Goal: Task Accomplishment & Management: Complete application form

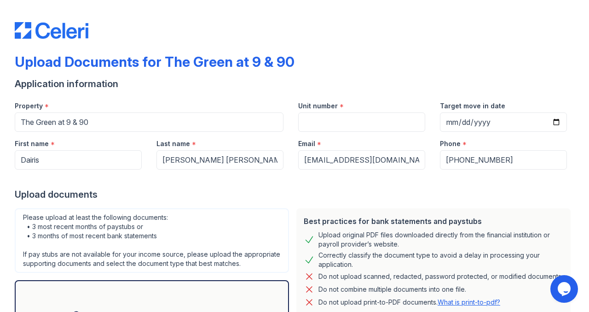
click at [195, 144] on div "Last name *" at bounding box center [219, 141] width 127 height 18
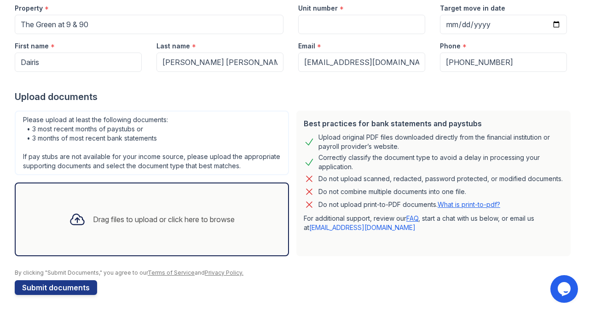
scroll to position [107, 0]
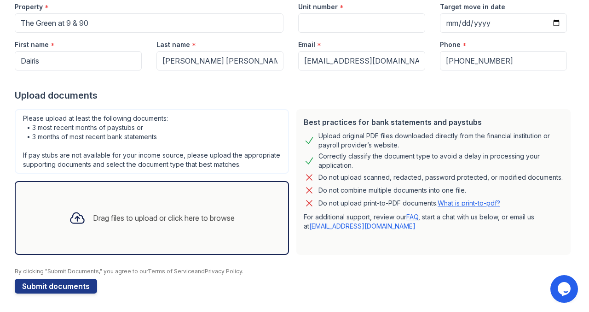
click at [138, 212] on div "Drag files to upload or click here to browse" at bounding box center [164, 217] width 142 height 11
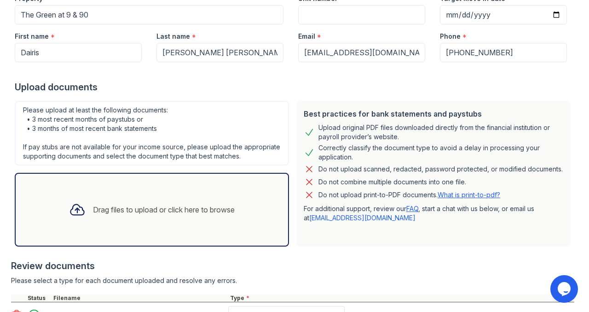
scroll to position [193, 0]
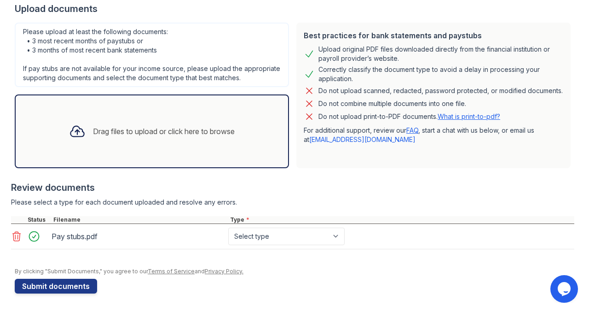
click at [183, 169] on div "Please upload at least the following documents: • 3 most recent months of payst…" at bounding box center [152, 95] width 282 height 153
click at [191, 119] on div "Drag files to upload or click here to browse" at bounding box center [152, 131] width 180 height 31
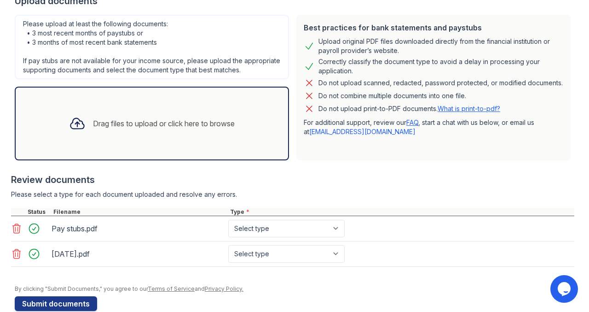
click at [172, 125] on div "Drag files to upload or click here to browse" at bounding box center [152, 123] width 180 height 31
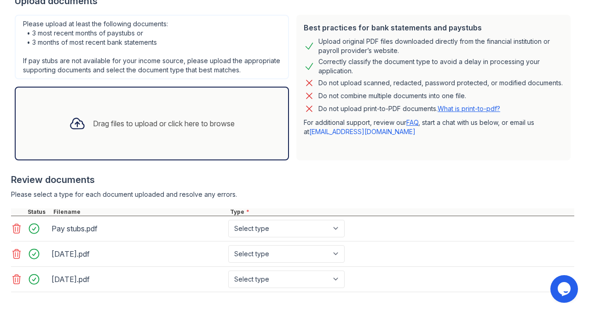
click at [160, 127] on div "Drag files to upload or click here to browse" at bounding box center [164, 123] width 142 height 11
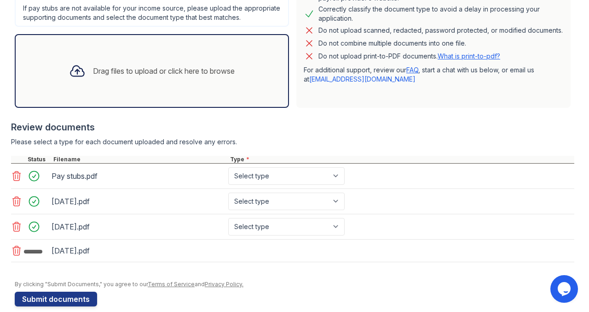
scroll to position [246, 0]
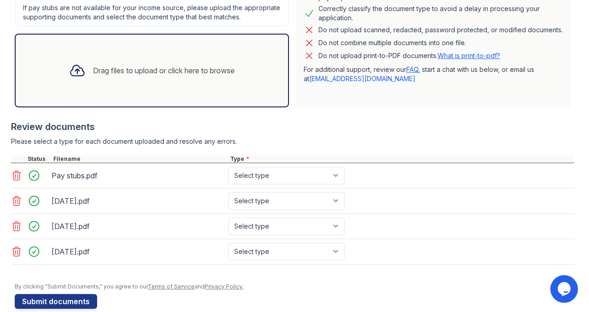
click at [168, 102] on div "Drag files to upload or click here to browse" at bounding box center [152, 71] width 274 height 74
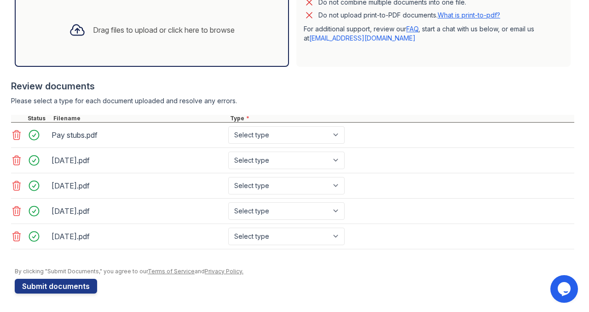
scroll to position [0, 0]
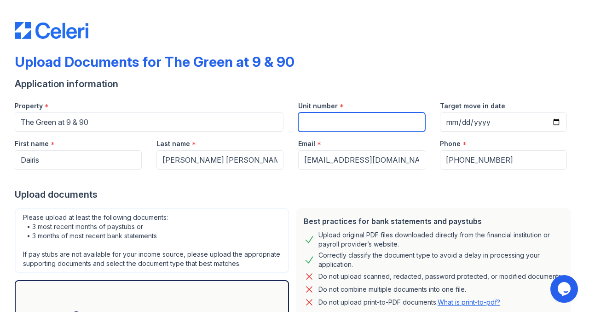
click at [353, 123] on input "Unit number" at bounding box center [361, 121] width 127 height 19
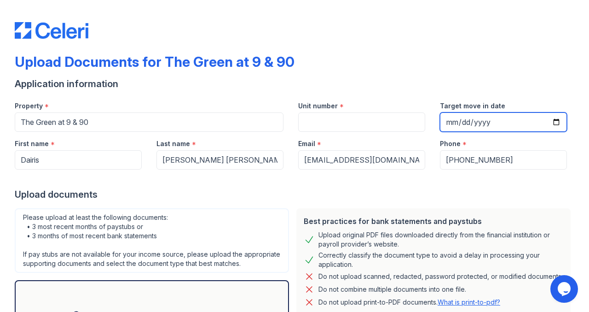
click at [556, 116] on input "Target move in date" at bounding box center [503, 121] width 127 height 19
click at [550, 121] on input "Target move in date" at bounding box center [503, 121] width 127 height 19
type input "[DATE]"
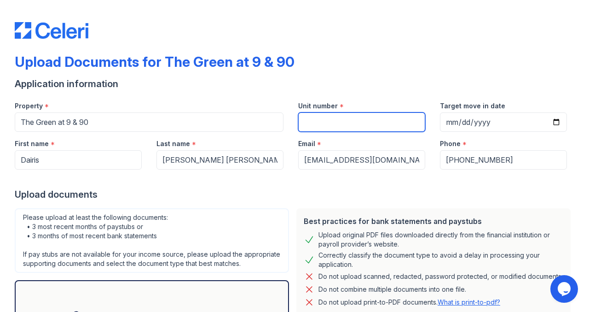
click at [366, 125] on input "Unit number" at bounding box center [361, 121] width 127 height 19
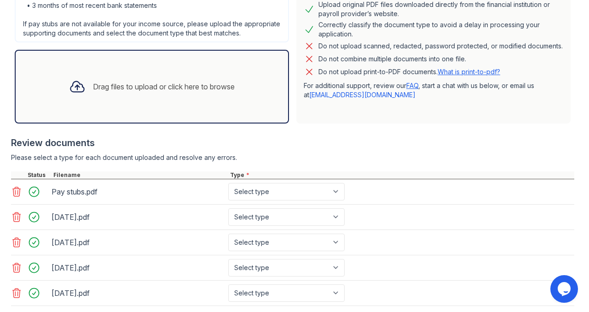
scroll to position [293, 0]
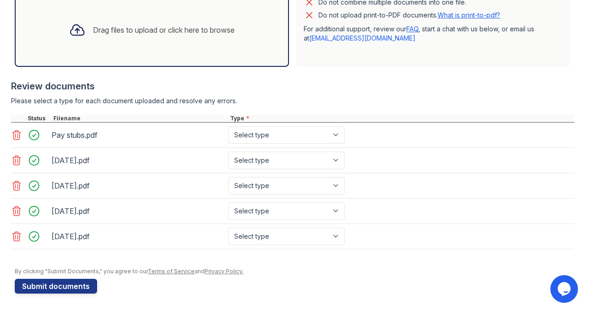
type input "A201"
click at [59, 286] on button "Submit documents" at bounding box center [56, 285] width 82 height 15
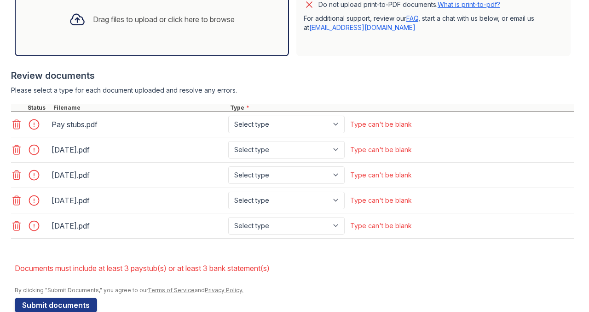
scroll to position [348, 0]
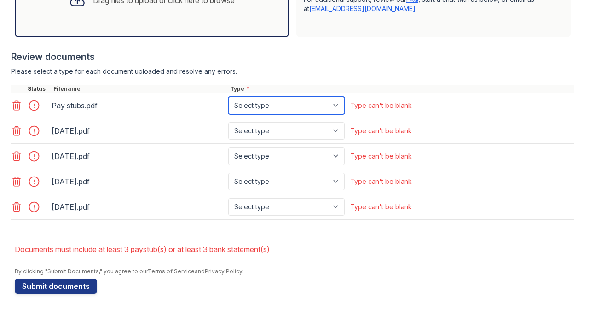
click at [331, 106] on select "Select type Paystub Bank Statement Offer Letter Tax Documents Benefit Award Let…" at bounding box center [286, 105] width 116 height 17
select select "paystub"
click at [228, 99] on select "Select type Paystub Bank Statement Offer Letter Tax Documents Benefit Award Let…" at bounding box center [286, 105] width 116 height 17
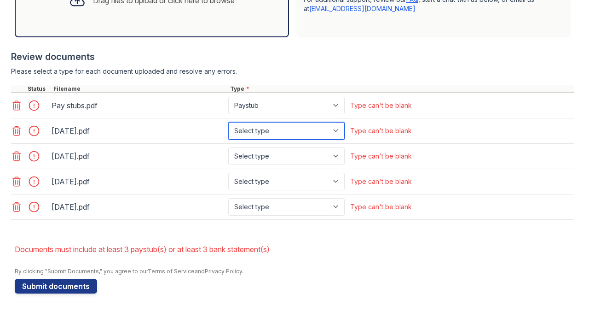
click at [308, 133] on select "Select type Paystub Bank Statement Offer Letter Tax Documents Benefit Award Let…" at bounding box center [286, 130] width 116 height 17
select select "bank_statement"
click at [228, 124] on select "Select type Paystub Bank Statement Offer Letter Tax Documents Benefit Award Let…" at bounding box center [286, 130] width 116 height 17
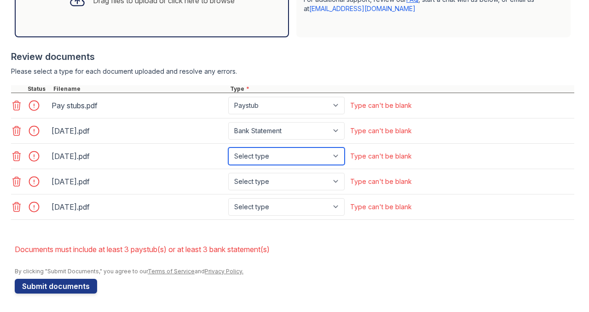
click at [295, 157] on select "Select type Paystub Bank Statement Offer Letter Tax Documents Benefit Award Let…" at bounding box center [286, 155] width 116 height 17
select select "bank_statement"
click at [228, 149] on select "Select type Paystub Bank Statement Offer Letter Tax Documents Benefit Award Let…" at bounding box center [286, 155] width 116 height 17
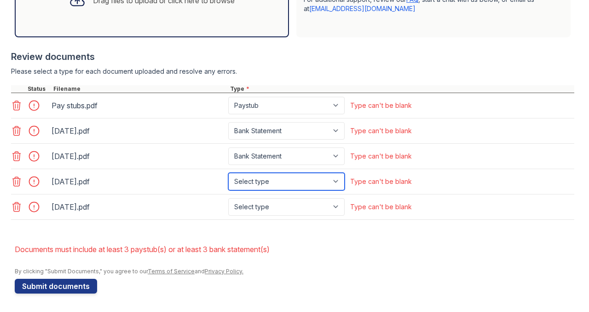
click at [288, 181] on select "Select type Paystub Bank Statement Offer Letter Tax Documents Benefit Award Let…" at bounding box center [286, 181] width 116 height 17
select select "bank_statement"
click at [228, 173] on select "Select type Paystub Bank Statement Offer Letter Tax Documents Benefit Award Let…" at bounding box center [286, 181] width 116 height 17
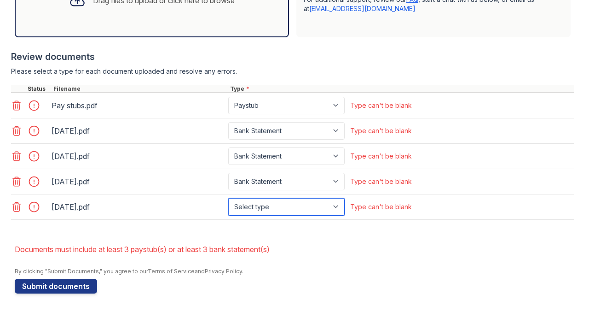
click at [277, 207] on select "Select type Paystub Bank Statement Offer Letter Tax Documents Benefit Award Let…" at bounding box center [286, 206] width 116 height 17
select select "bank_statement"
click at [228, 198] on select "Select type Paystub Bank Statement Offer Letter Tax Documents Benefit Award Let…" at bounding box center [286, 206] width 116 height 17
click at [85, 285] on button "Submit documents" at bounding box center [56, 285] width 82 height 15
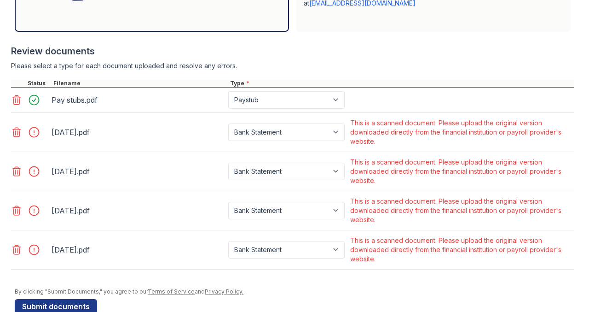
scroll to position [375, 0]
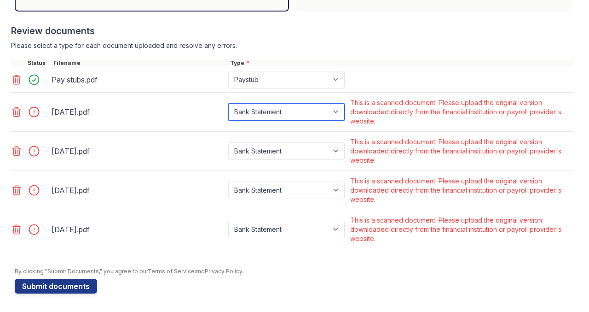
click at [252, 116] on select "Paystub Bank Statement Offer Letter Tax Documents Benefit Award Letter Investme…" at bounding box center [286, 111] width 116 height 17
click at [265, 271] on div "By clicking "Submit Documents," you agree to our Terms of Service and Privacy P…" at bounding box center [295, 270] width 560 height 7
click at [298, 108] on select "Paystub Bank Statement Offer Letter Tax Documents Benefit Award Letter Investme…" at bounding box center [286, 111] width 116 height 17
select select "paystub"
click at [228, 104] on select "Paystub Bank Statement Offer Letter Tax Documents Benefit Award Letter Investme…" at bounding box center [286, 111] width 116 height 17
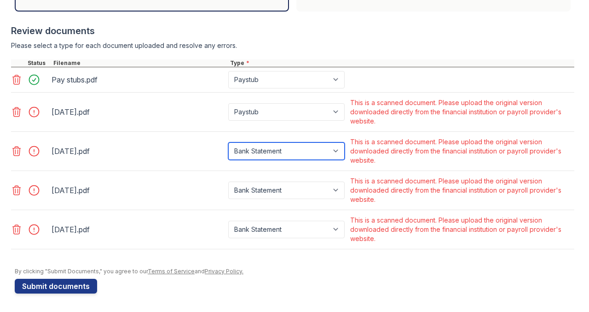
click at [288, 157] on select "Paystub Bank Statement Offer Letter Tax Documents Benefit Award Letter Investme…" at bounding box center [286, 150] width 116 height 17
click at [272, 265] on div at bounding box center [295, 262] width 560 height 9
click at [77, 288] on button "Submit documents" at bounding box center [56, 285] width 82 height 15
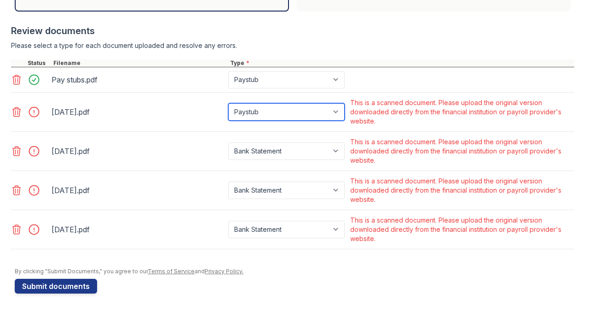
click at [272, 116] on select "Paystub Bank Statement Offer Letter Tax Documents Benefit Award Letter Investme…" at bounding box center [286, 111] width 116 height 17
select select "bank_statement"
click at [228, 106] on select "Paystub Bank Statement Offer Letter Tax Documents Benefit Award Letter Investme…" at bounding box center [286, 111] width 116 height 17
click at [95, 113] on div "[DATE].pdf" at bounding box center [138, 111] width 173 height 15
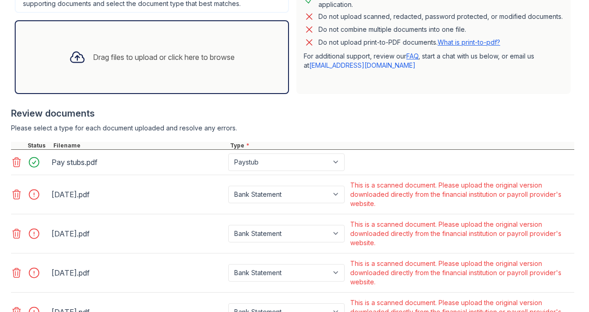
scroll to position [281, 0]
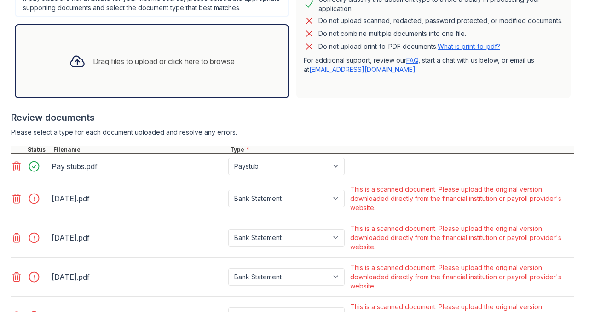
click at [152, 77] on div "Drag files to upload or click here to browse" at bounding box center [152, 61] width 180 height 31
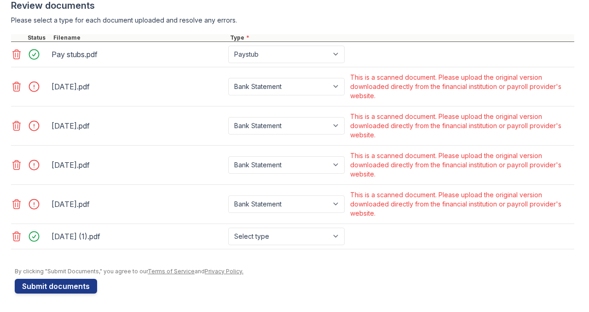
scroll to position [399, 0]
click at [294, 243] on select "Select type Paystub Bank Statement Offer Letter Tax Documents Benefit Award Let…" at bounding box center [286, 235] width 116 height 17
select select "bank_statement"
click at [228, 228] on select "Select type Paystub Bank Statement Offer Letter Tax Documents Benefit Award Let…" at bounding box center [286, 235] width 116 height 17
click at [73, 280] on button "Submit documents" at bounding box center [56, 285] width 82 height 15
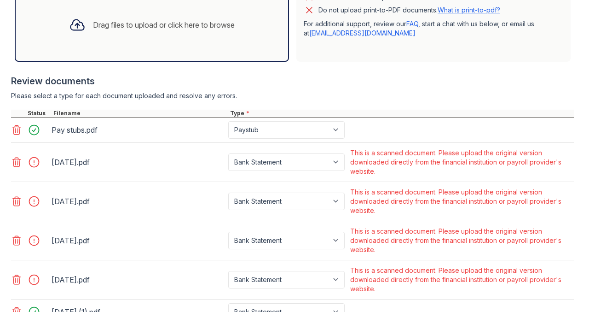
scroll to position [399, 0]
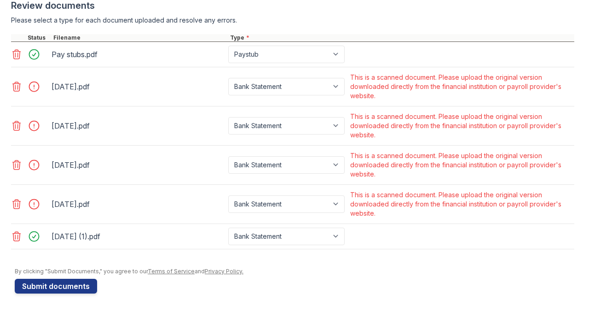
click at [17, 202] on icon at bounding box center [16, 203] width 11 height 11
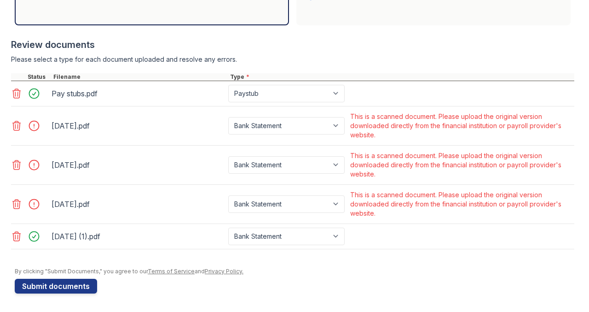
scroll to position [361, 0]
click at [18, 202] on icon at bounding box center [16, 203] width 11 height 11
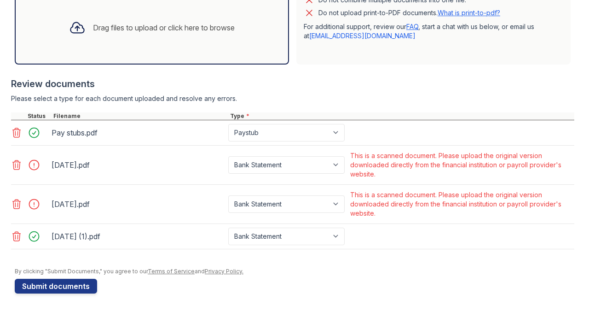
click at [18, 202] on icon at bounding box center [16, 203] width 11 height 11
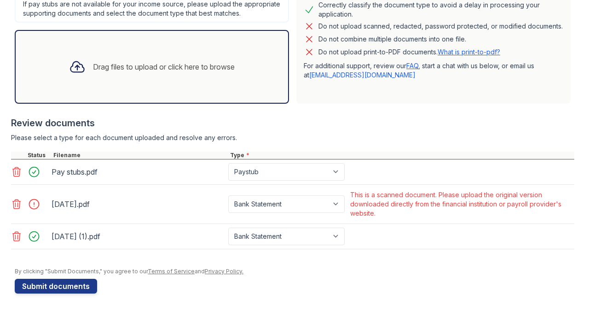
click at [18, 202] on icon at bounding box center [16, 203] width 11 height 11
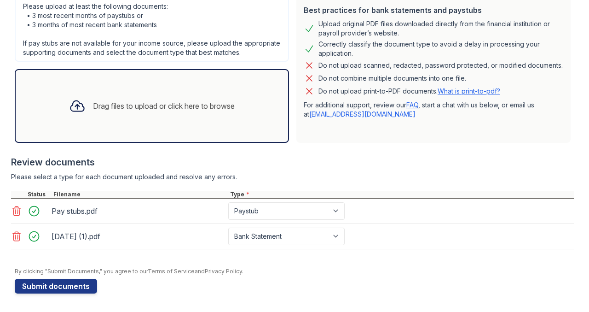
click at [195, 113] on div "Drag files to upload or click here to browse" at bounding box center [152, 105] width 180 height 31
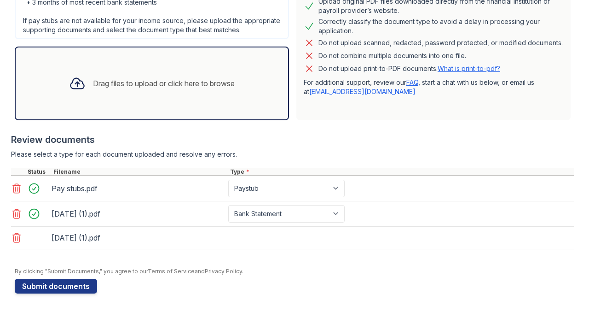
click at [200, 89] on div "Drag files to upload or click here to browse" at bounding box center [164, 83] width 142 height 11
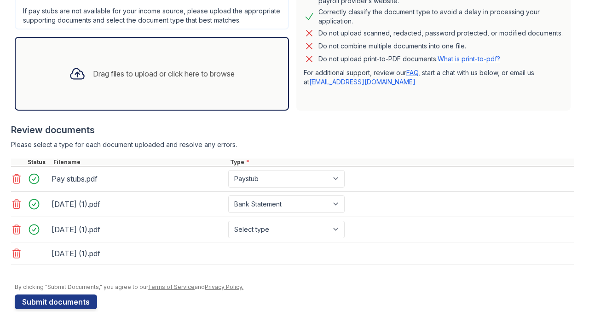
scroll to position [283, 0]
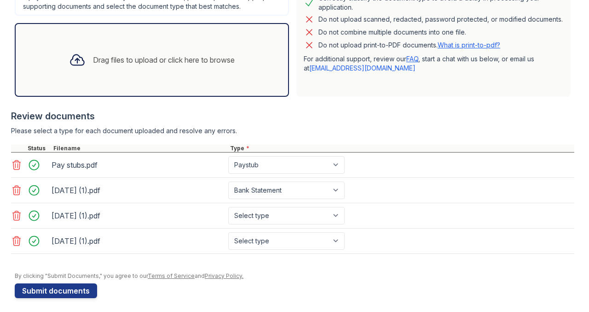
click at [193, 65] on div "Drag files to upload or click here to browse" at bounding box center [164, 59] width 142 height 11
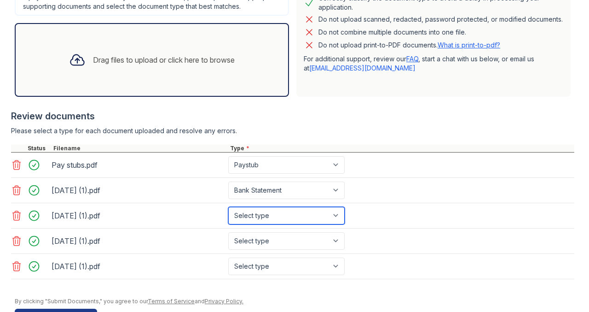
click at [273, 224] on select "Select type Paystub Bank Statement Offer Letter Tax Documents Benefit Award Let…" at bounding box center [286, 215] width 116 height 17
select select "bank_statement"
click at [228, 214] on select "Select type Paystub Bank Statement Offer Letter Tax Documents Benefit Award Let…" at bounding box center [286, 215] width 116 height 17
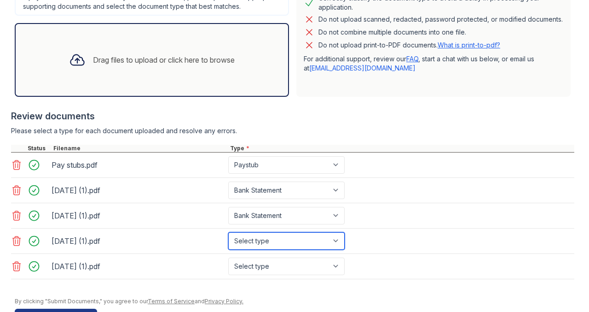
click at [268, 245] on select "Select type Paystub Bank Statement Offer Letter Tax Documents Benefit Award Let…" at bounding box center [286, 240] width 116 height 17
select select "bank_statement"
click at [228, 238] on select "Select type Paystub Bank Statement Offer Letter Tax Documents Benefit Award Let…" at bounding box center [286, 240] width 116 height 17
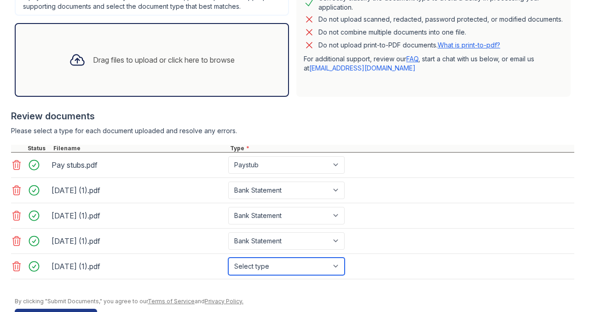
click at [266, 271] on select "Select type Paystub Bank Statement Offer Letter Tax Documents Benefit Award Let…" at bounding box center [286, 265] width 116 height 17
select select "bank_statement"
click at [228, 263] on select "Select type Paystub Bank Statement Offer Letter Tax Documents Benefit Award Let…" at bounding box center [286, 265] width 116 height 17
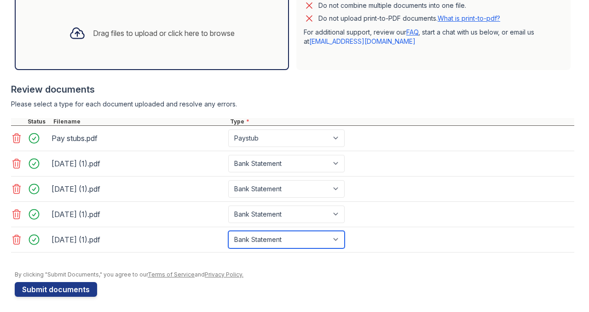
scroll to position [318, 0]
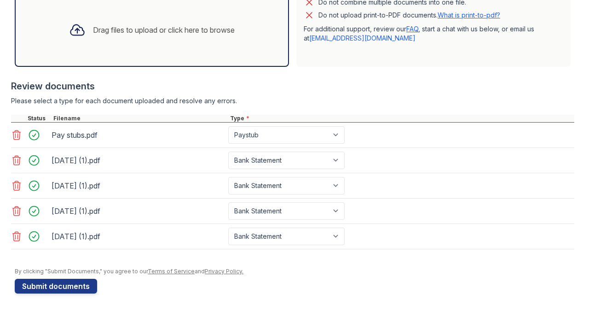
click at [59, 283] on button "Submit documents" at bounding box center [56, 285] width 82 height 15
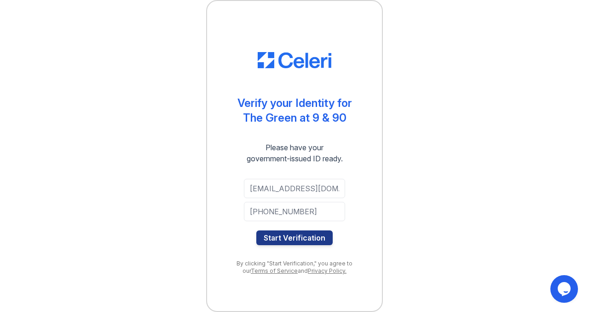
click at [306, 237] on button "Start Verification" at bounding box center [294, 237] width 76 height 15
